Goal: Check status: Check status

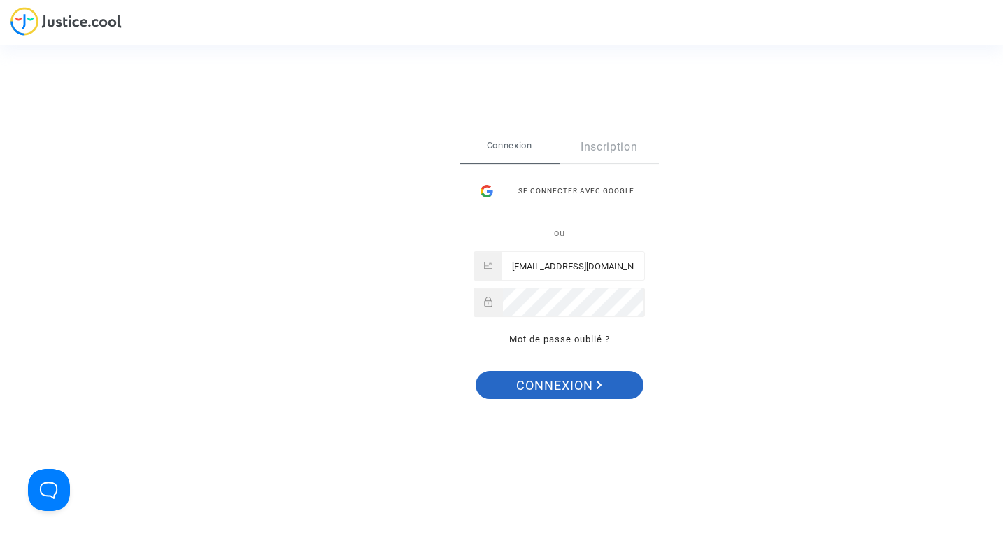
click at [617, 385] on button "Connexion" at bounding box center [560, 385] width 168 height 28
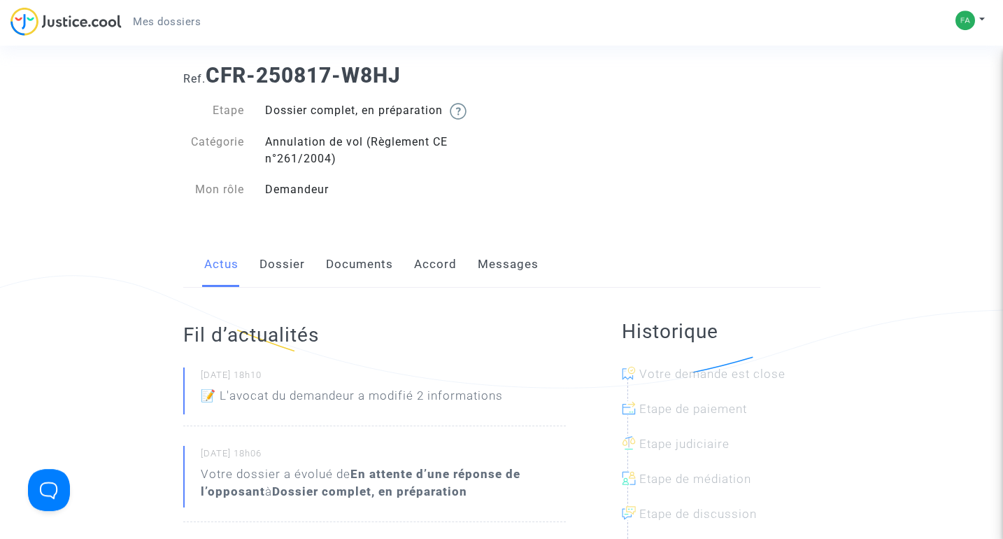
scroll to position [36, 0]
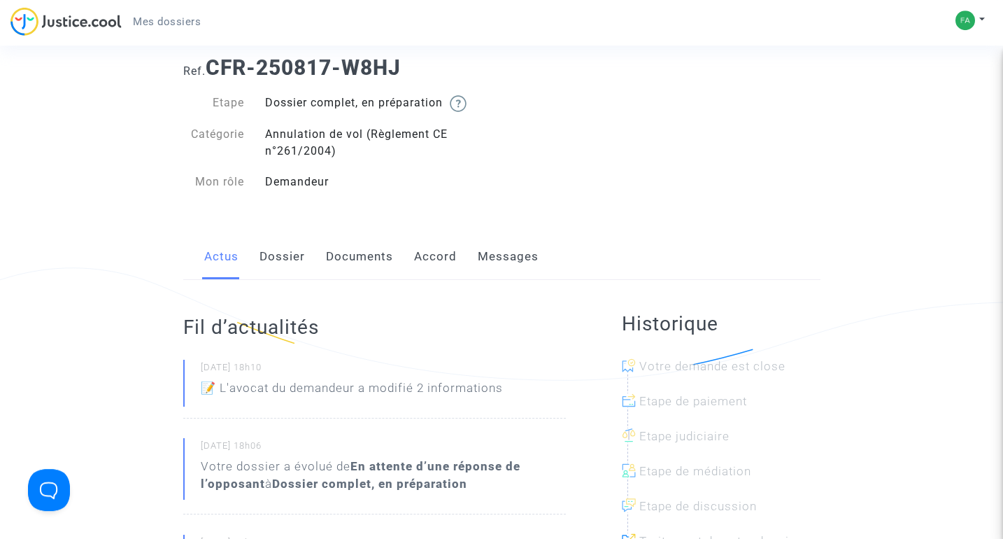
click at [287, 260] on link "Dossier" at bounding box center [282, 257] width 45 height 46
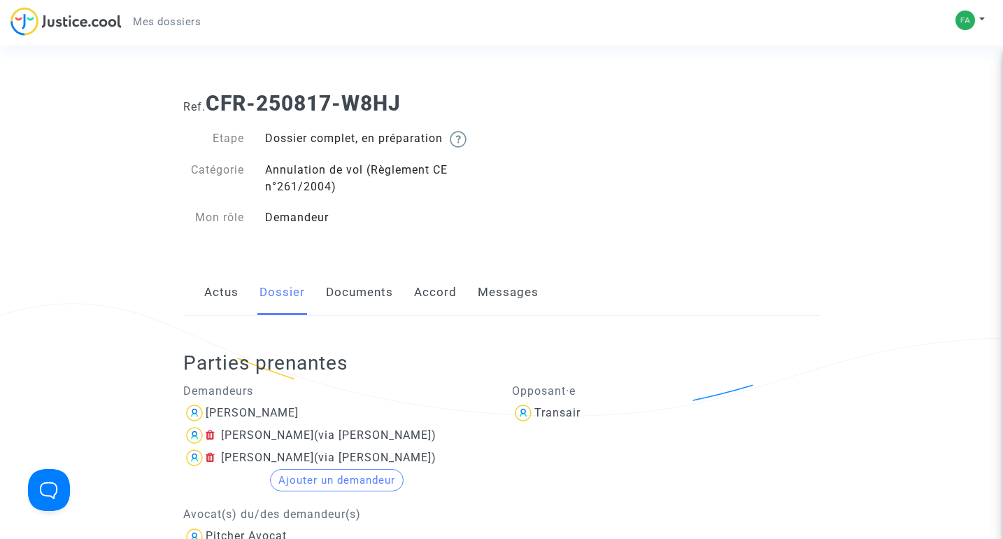
click at [233, 295] on link "Actus" at bounding box center [221, 292] width 34 height 46
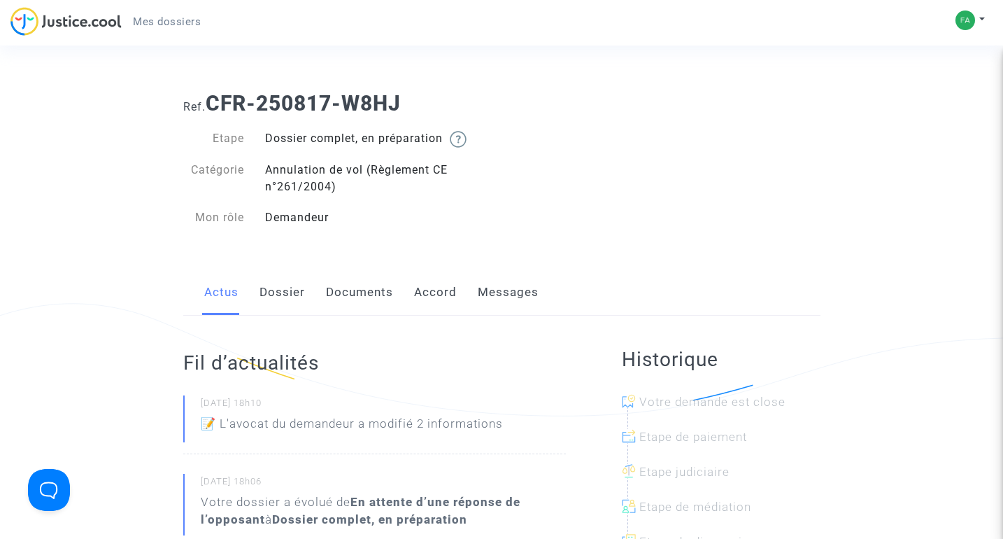
click at [285, 298] on link "Dossier" at bounding box center [282, 292] width 45 height 46
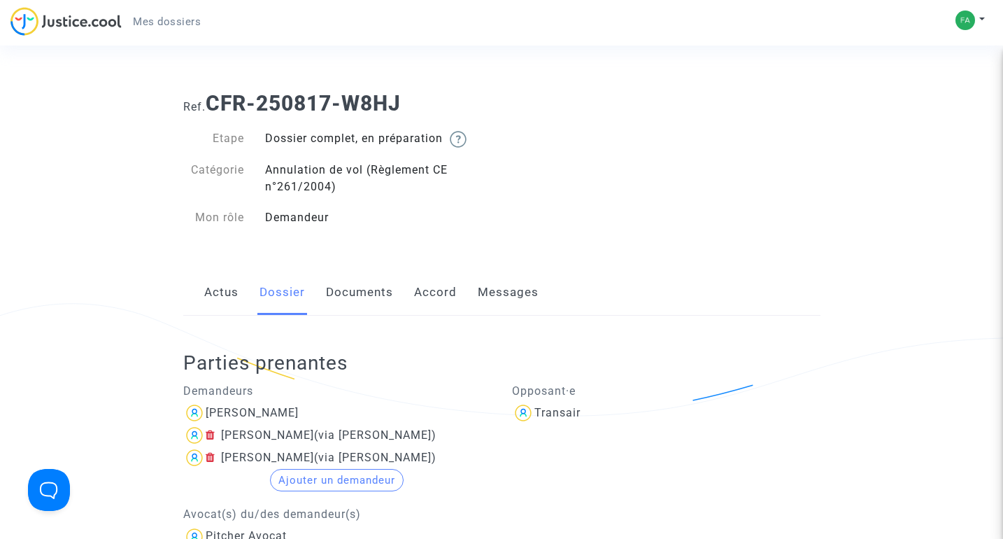
click at [147, 25] on span "Mes dossiers" at bounding box center [167, 21] width 68 height 13
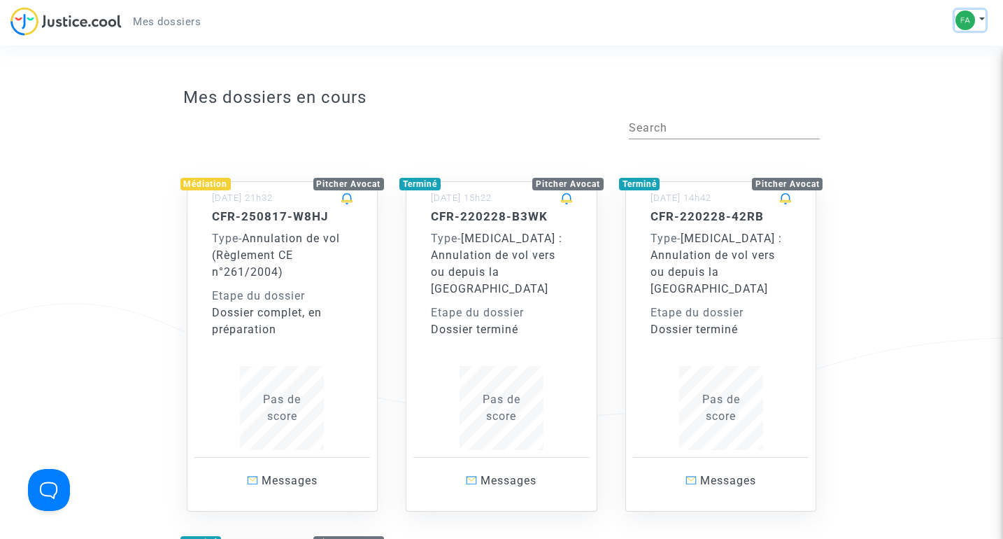
click at [980, 21] on button at bounding box center [970, 20] width 31 height 21
click at [923, 98] on link "Déconnexion" at bounding box center [929, 94] width 111 height 22
